Goal: Use online tool/utility: Utilize a website feature to perform a specific function

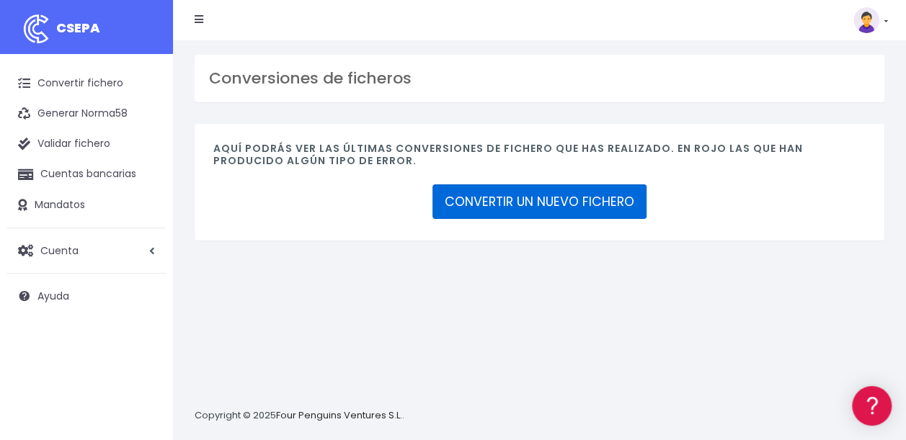
click at [562, 203] on link "CONVERTIR UN NUEVO FICHERO" at bounding box center [540, 202] width 214 height 35
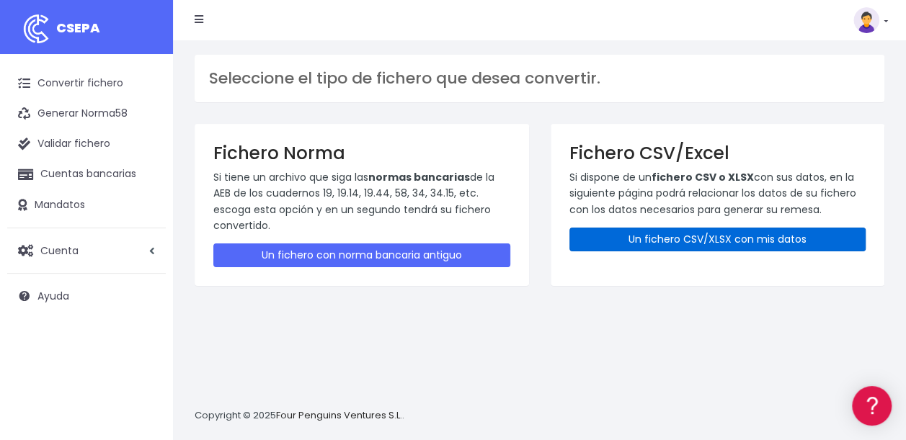
click at [629, 234] on link "Un fichero CSV/XLSX con mis datos" at bounding box center [718, 240] width 297 height 24
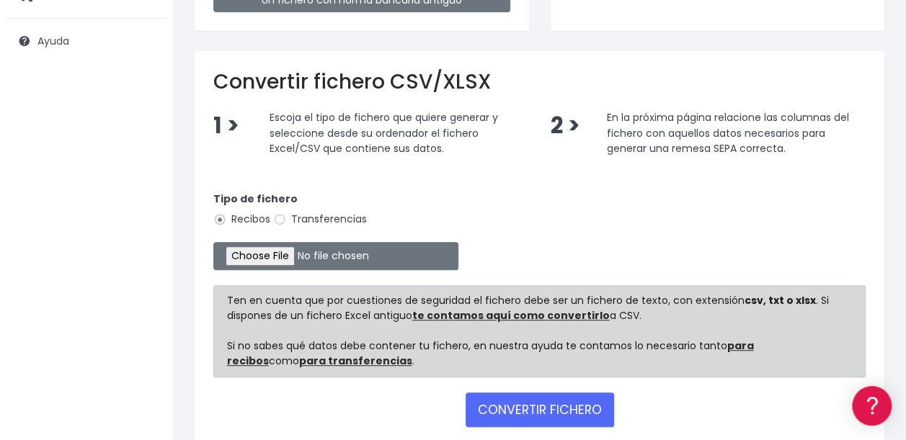
scroll to position [256, 0]
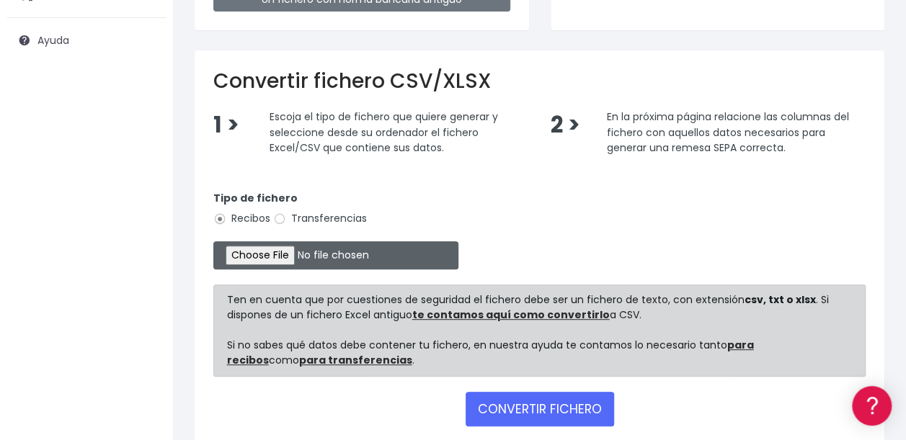
click at [247, 261] on input "file" at bounding box center [335, 256] width 245 height 28
type input "C:\fakepath\09 Cobros ibercaja PATROCINADORES.xlsx"
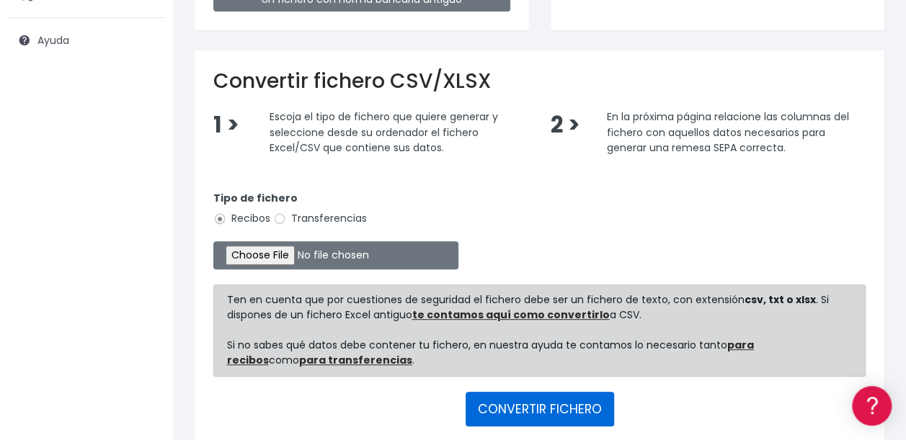
click at [535, 407] on button "CONVERTIR FICHERO" at bounding box center [540, 409] width 149 height 35
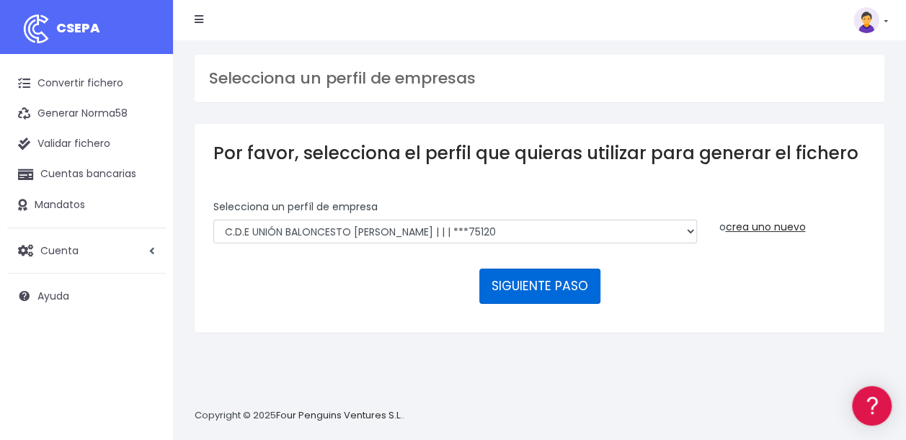
click at [539, 284] on button "SIGUIENTE PASO" at bounding box center [539, 286] width 121 height 35
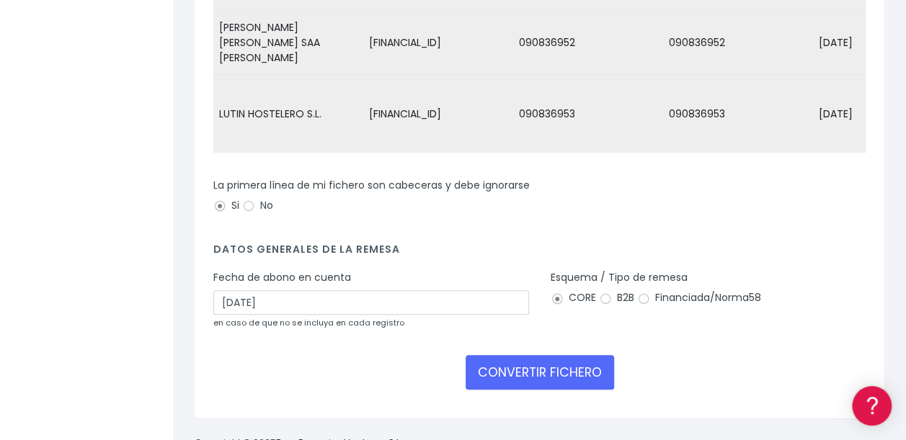
scroll to position [352, 0]
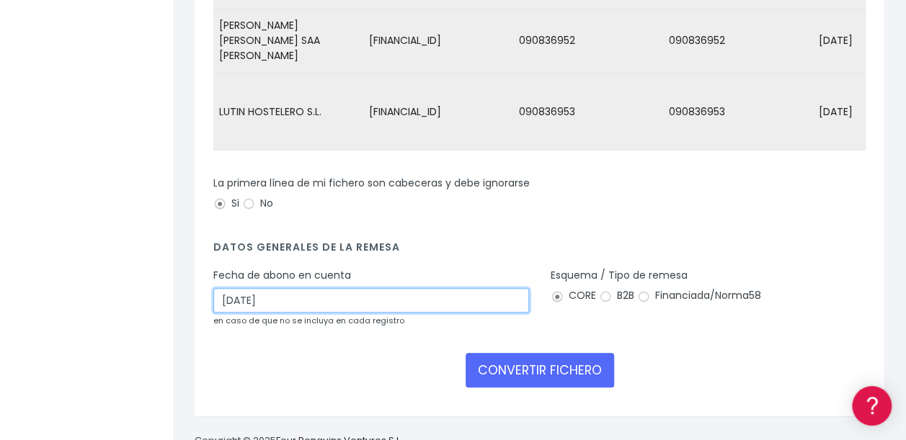
click at [231, 288] on input "[DATE]" at bounding box center [371, 300] width 316 height 25
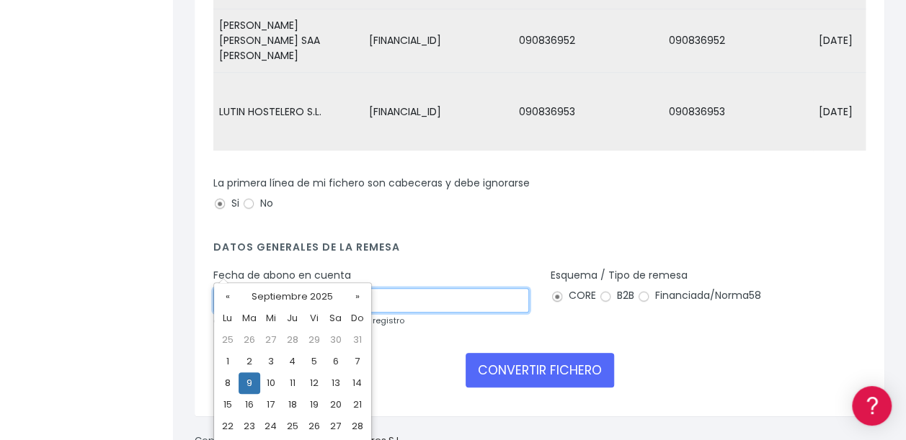
type input "[DATE]"
click at [254, 381] on td "9" at bounding box center [250, 384] width 22 height 22
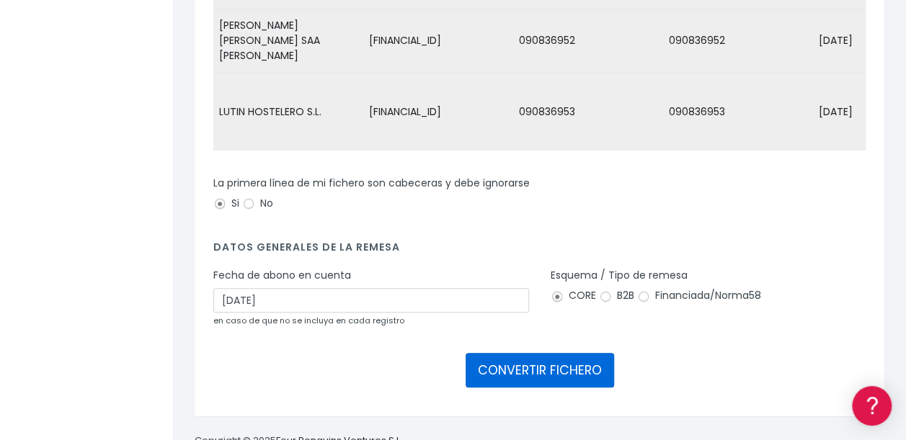
click at [541, 353] on button "CONVERTIR FICHERO" at bounding box center [540, 370] width 149 height 35
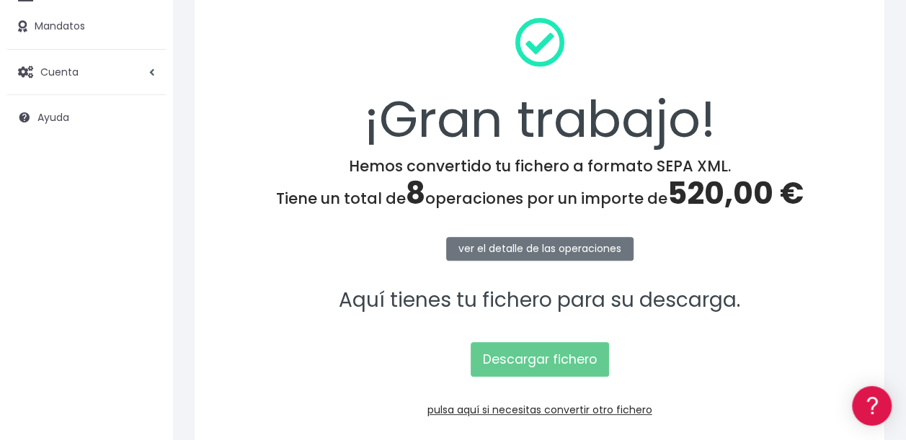
scroll to position [180, 0]
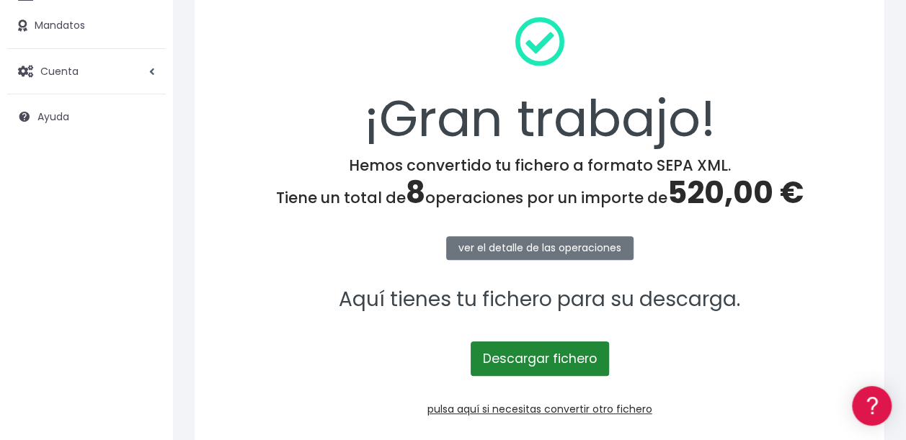
click at [536, 352] on link "Descargar fichero" at bounding box center [540, 359] width 138 height 35
